Goal: Navigation & Orientation: Find specific page/section

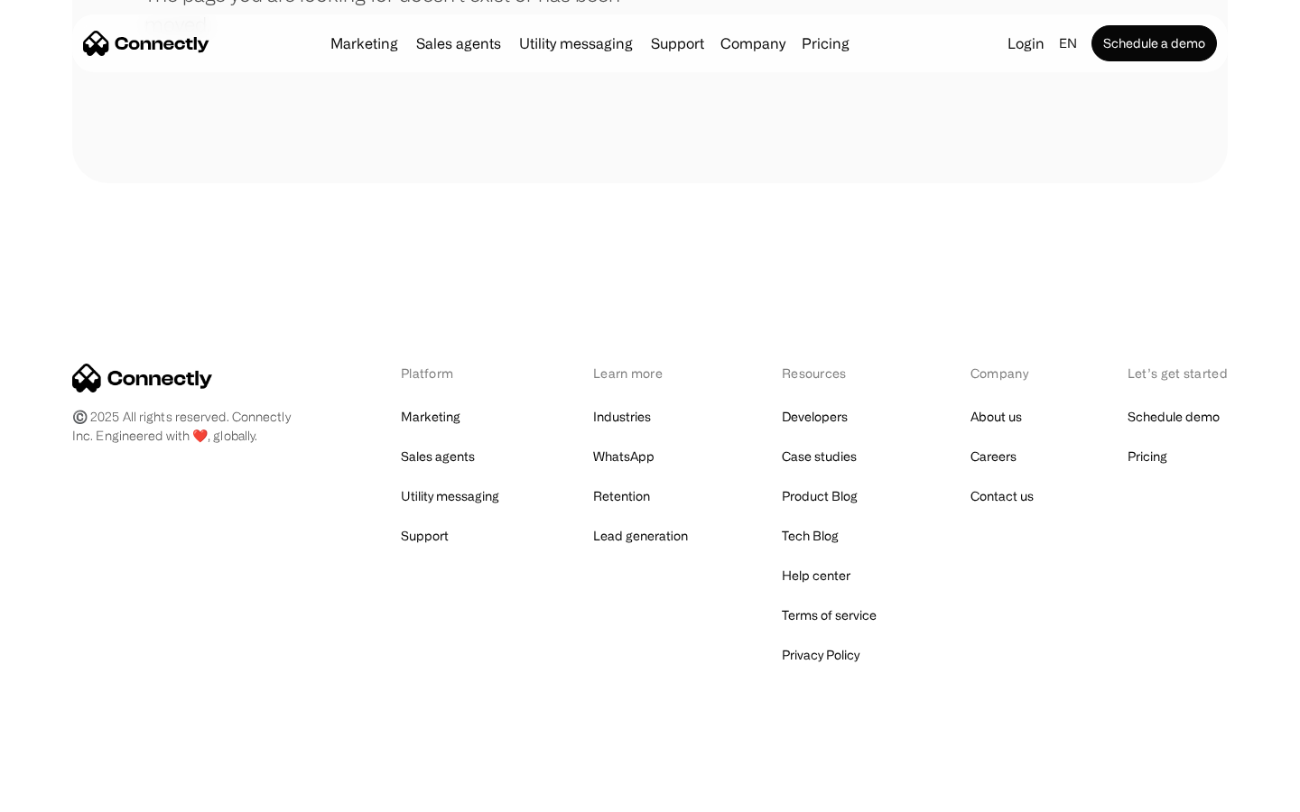
scroll to position [329, 0]
